Goal: Task Accomplishment & Management: Complete application form

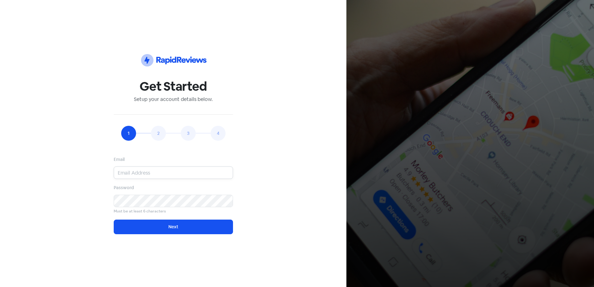
click at [134, 174] on input "email" at bounding box center [173, 173] width 119 height 12
click at [114, 220] on button "Next" at bounding box center [173, 227] width 119 height 15
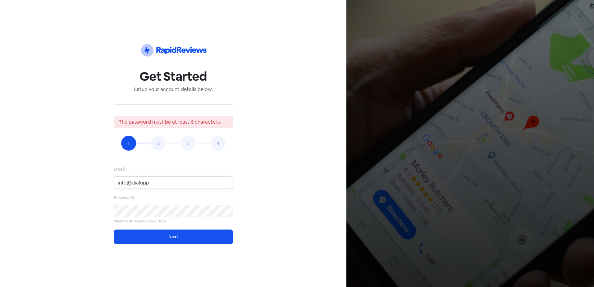
click at [183, 184] on input "info@dialupp" at bounding box center [173, 183] width 119 height 12
click at [160, 182] on input "info@dialupp" at bounding box center [173, 183] width 119 height 12
type input "[EMAIL_ADDRESS][DOMAIN_NAME]"
click at [176, 241] on button "Next" at bounding box center [173, 237] width 119 height 15
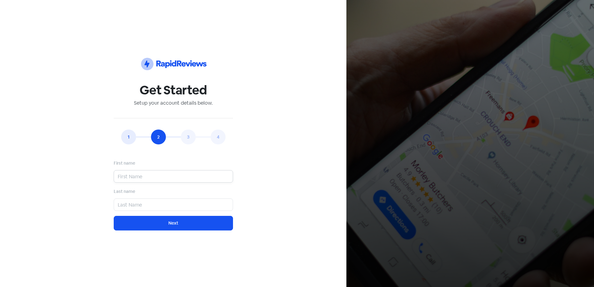
click at [144, 177] on input "text" at bounding box center [173, 176] width 119 height 12
type input "b"
type input "Ben"
click at [141, 206] on input "text" at bounding box center [173, 205] width 119 height 12
type input "[PERSON_NAME]"
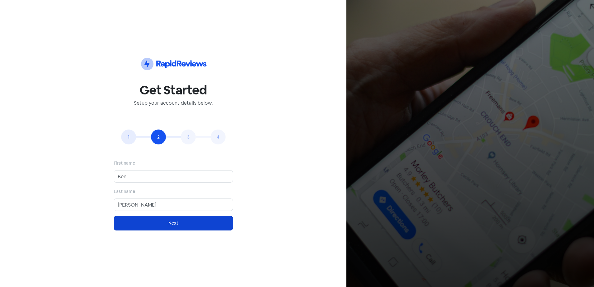
click at [177, 226] on button "Next" at bounding box center [173, 223] width 119 height 15
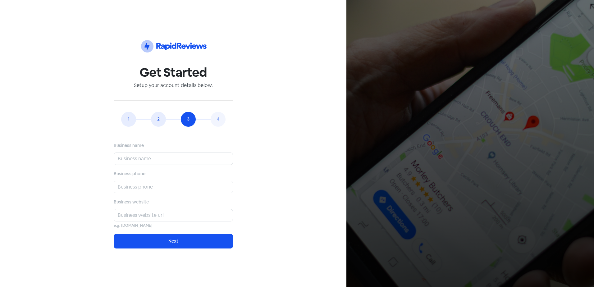
click at [145, 166] on div "Business name Business phone Business website e.g. [DOMAIN_NAME] Next" at bounding box center [173, 195] width 119 height 107
click at [143, 164] on input "text" at bounding box center [173, 159] width 119 height 12
type input "Dial Up Plumbing"
type input "0431581595"
click at [136, 218] on input "text" at bounding box center [173, 215] width 119 height 12
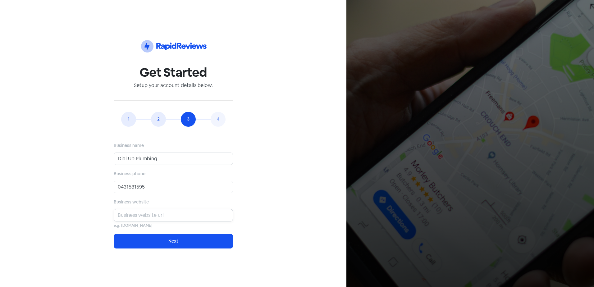
type input "Dial Up Plumbing"
drag, startPoint x: 148, startPoint y: 190, endPoint x: 84, endPoint y: 199, distance: 64.9
click at [84, 199] on div "Icon For Thunder-circle Get Started Setup your account details below. 1 2 3 4 E…" at bounding box center [173, 143] width 302 height 257
type input "0"
type input "1300161884"
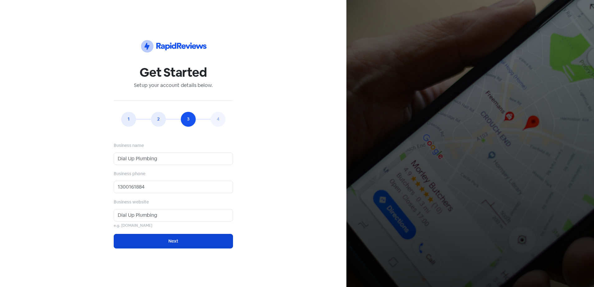
click at [163, 240] on button "Next" at bounding box center [173, 241] width 119 height 15
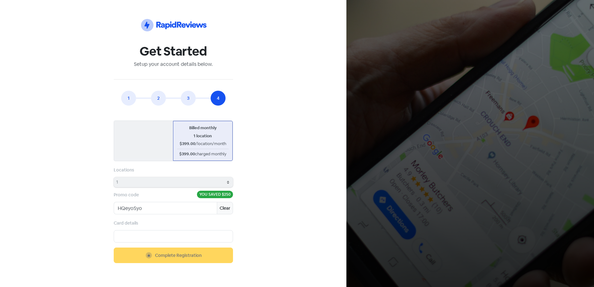
click at [178, 144] on div "$399.00 /location/month" at bounding box center [203, 144] width 52 height 6
click at [154, 144] on span "/location/month" at bounding box center [151, 143] width 31 height 5
click at [189, 222] on div "Card details" at bounding box center [173, 231] width 119 height 23
click at [156, 130] on span "(save 17%)" at bounding box center [155, 127] width 20 height 5
click at [128, 96] on link "1" at bounding box center [128, 98] width 15 height 15
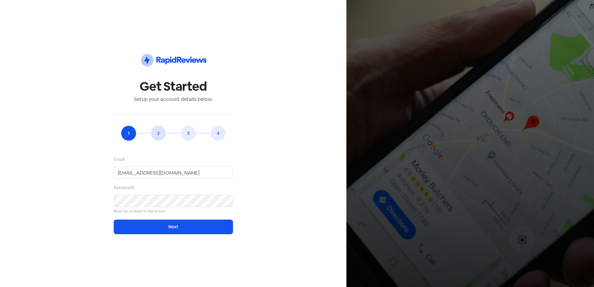
click at [160, 130] on link "2" at bounding box center [158, 133] width 15 height 15
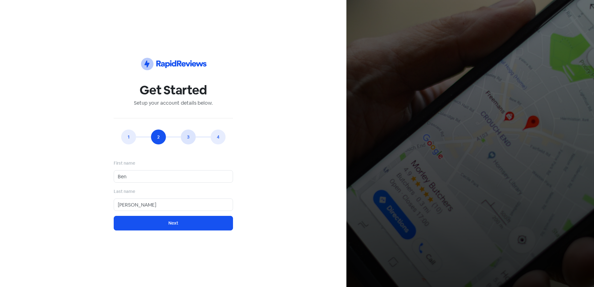
click at [187, 137] on link "3" at bounding box center [188, 137] width 15 height 15
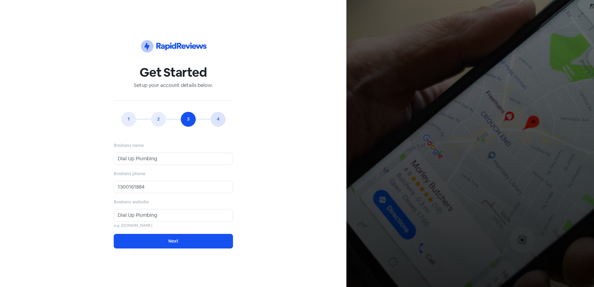
click at [218, 125] on link "4" at bounding box center [218, 119] width 15 height 15
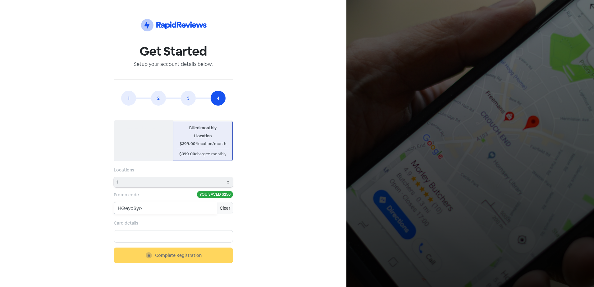
click at [157, 213] on input "HQeyoSyo" at bounding box center [165, 208] width 103 height 12
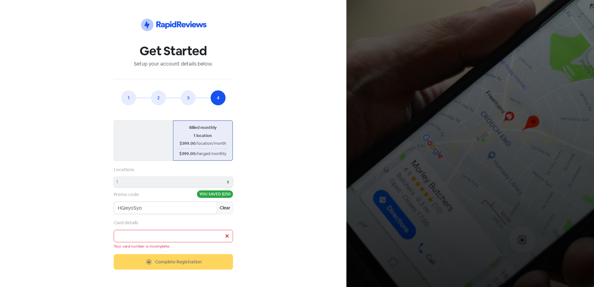
click at [173, 204] on input "HQeyoSyo" at bounding box center [165, 208] width 103 height 12
type input "HQeyoSy"
click at [231, 208] on button "Clear" at bounding box center [225, 208] width 16 height 12
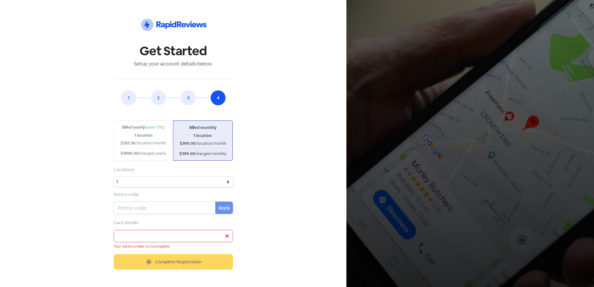
click at [167, 210] on input "text" at bounding box center [165, 208] width 102 height 12
type input "HQeyoSyo"
click at [221, 209] on button "Apply" at bounding box center [224, 208] width 18 height 12
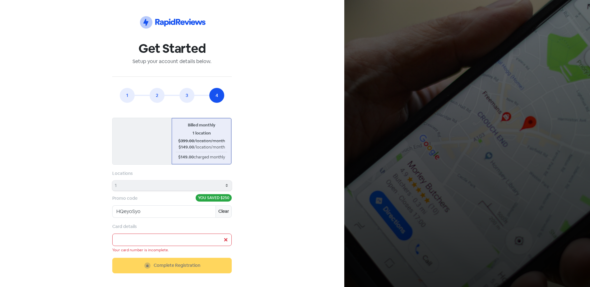
click at [224, 240] on div at bounding box center [171, 240] width 119 height 12
click at [225, 240] on div at bounding box center [171, 240] width 119 height 12
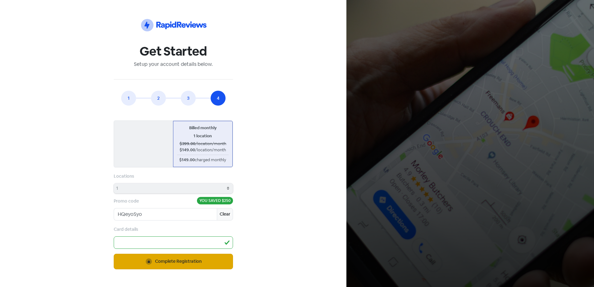
click at [164, 264] on span "Complete Registration" at bounding box center [178, 261] width 47 height 7
